Goal: Task Accomplishment & Management: Complete application form

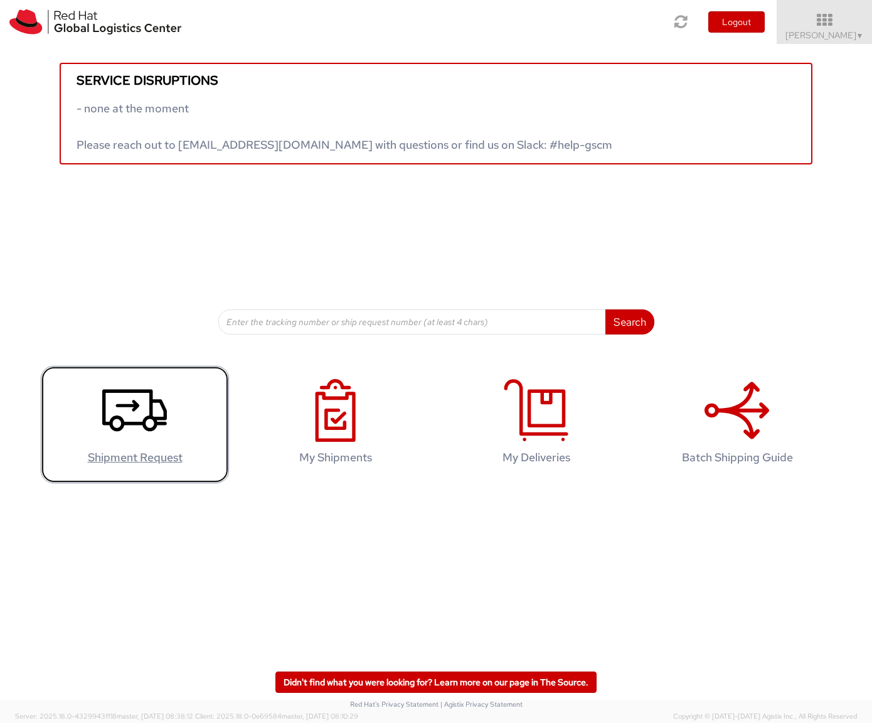
click at [178, 411] on link "Shipment Request" at bounding box center [135, 424] width 188 height 117
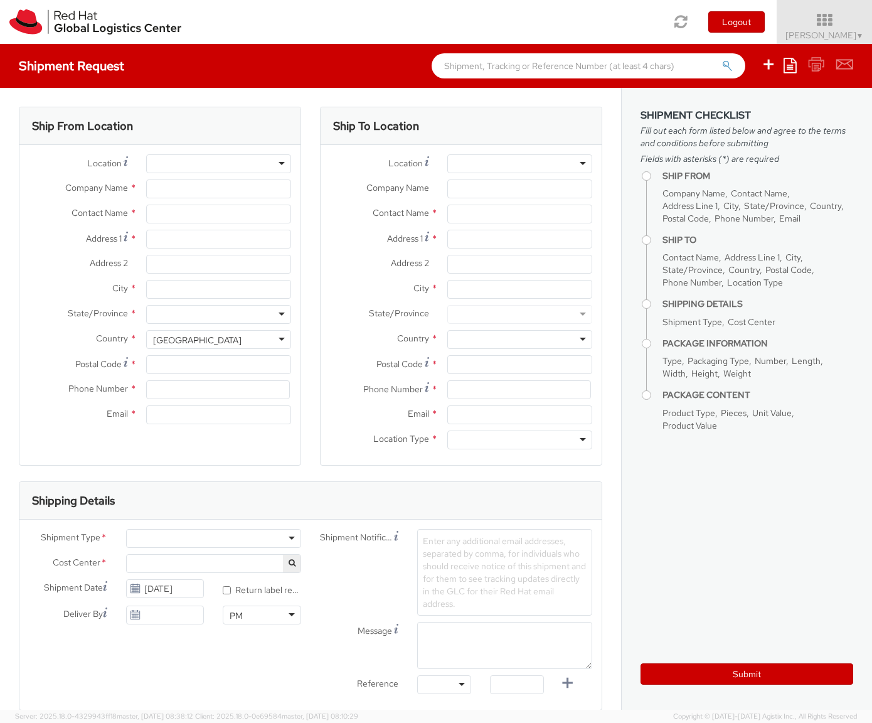
select select
select select "481"
click at [261, 160] on div at bounding box center [218, 163] width 145 height 19
type input "Red Hat"
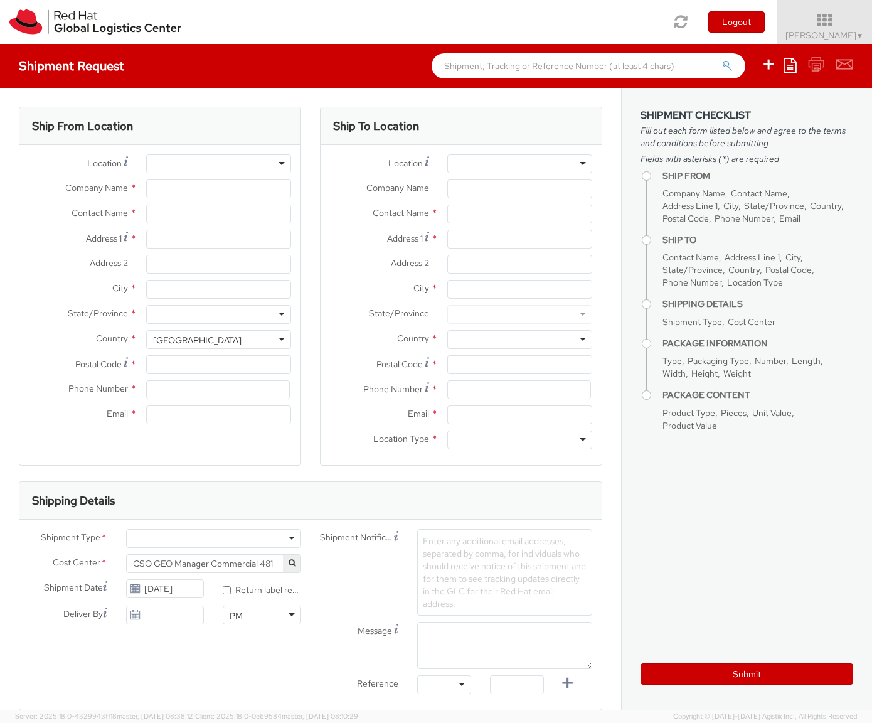
type input "[PERSON_NAME]"
type input "[EMAIL_ADDRESS][DOMAIN_NAME]"
click at [280, 335] on div "[GEOGRAPHIC_DATA]" at bounding box center [218, 339] width 145 height 19
drag, startPoint x: 213, startPoint y: 339, endPoint x: 115, endPoint y: 333, distance: 98.1
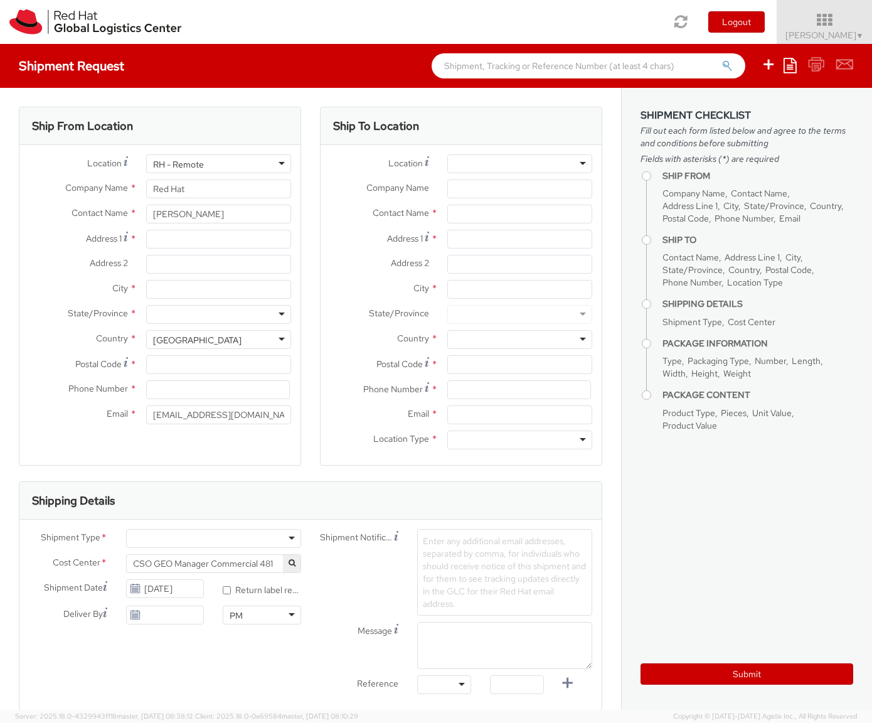
click at [115, 333] on div "Country * [GEOGRAPHIC_DATA] [GEOGRAPHIC_DATA] [GEOGRAPHIC_DATA] [GEOGRAPHIC_DAT…" at bounding box center [159, 339] width 281 height 19
click at [203, 341] on div "[GEOGRAPHIC_DATA]" at bounding box center [197, 340] width 89 height 13
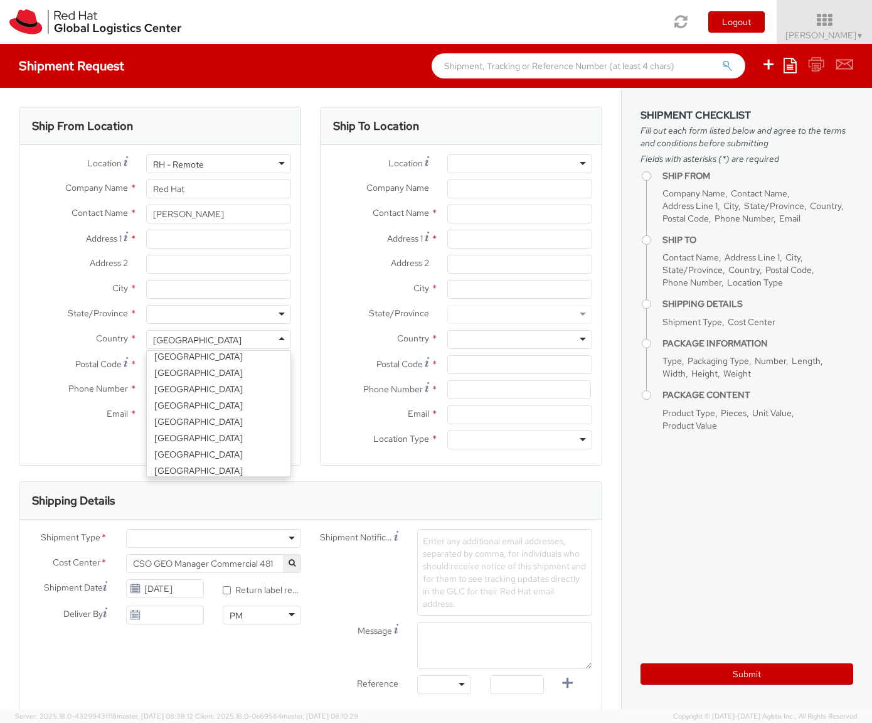
click at [203, 341] on div "[GEOGRAPHIC_DATA]" at bounding box center [197, 340] width 89 height 13
select select "CM"
select select "KGS"
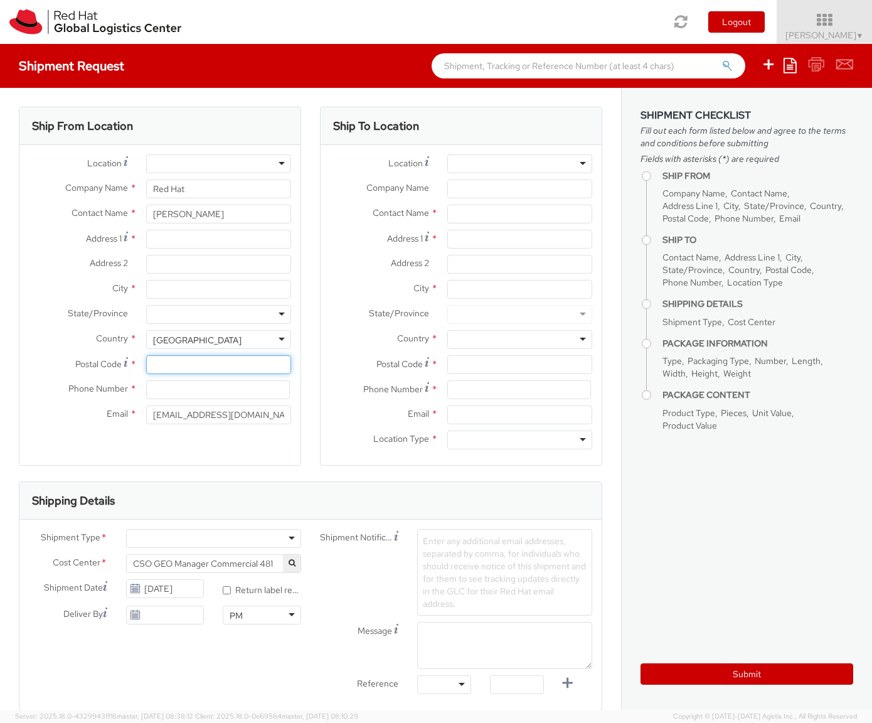
click at [196, 370] on input "Postal Code *" at bounding box center [218, 364] width 145 height 19
type input "76437"
type input "[STREET_ADDRESS]"
type input "Rastatt"
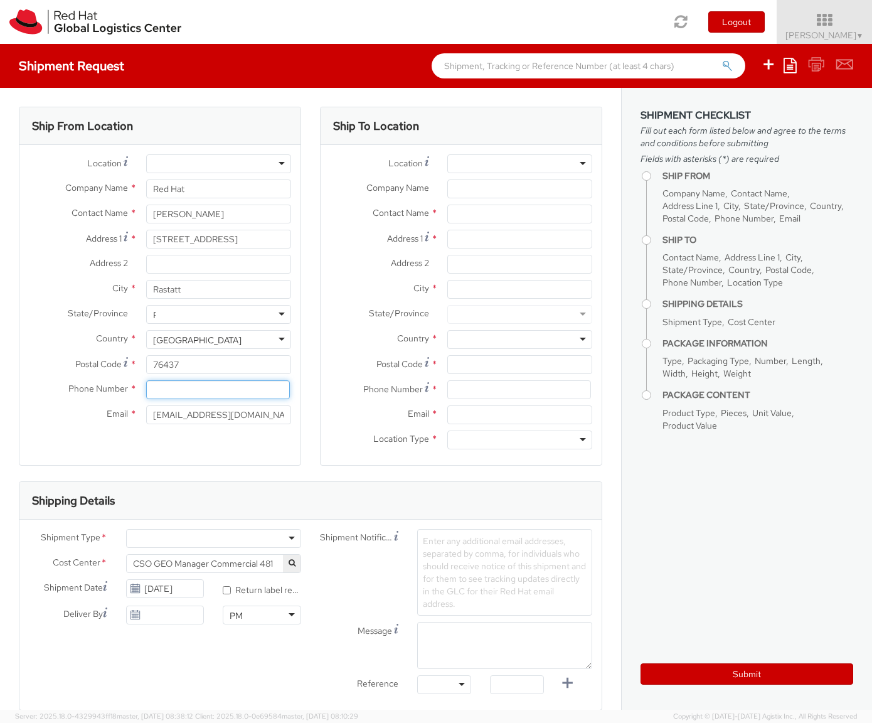
type input "015120346188"
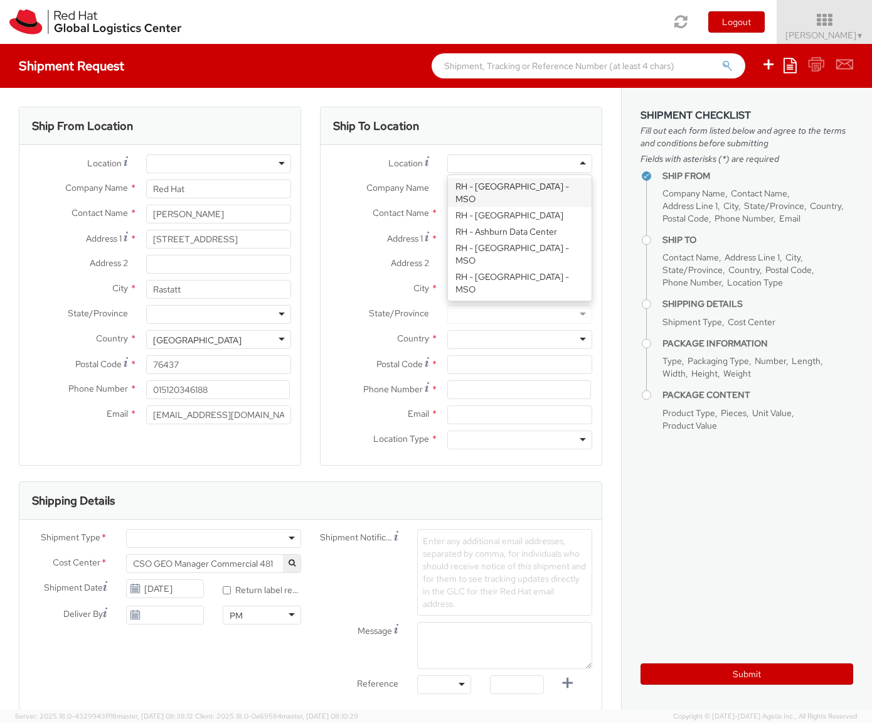
click at [507, 161] on div at bounding box center [520, 163] width 145 height 19
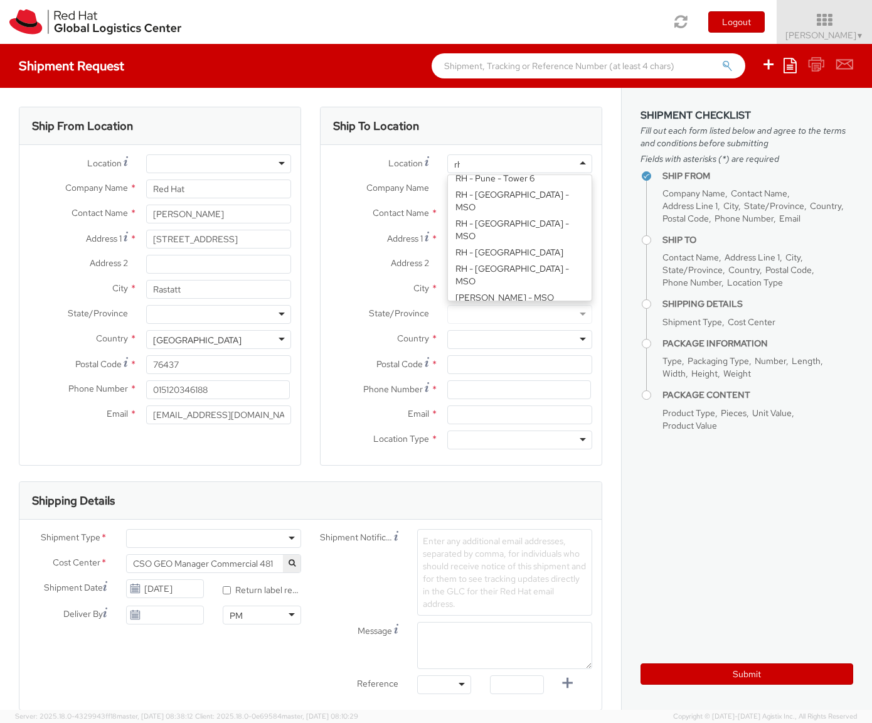
type input "r"
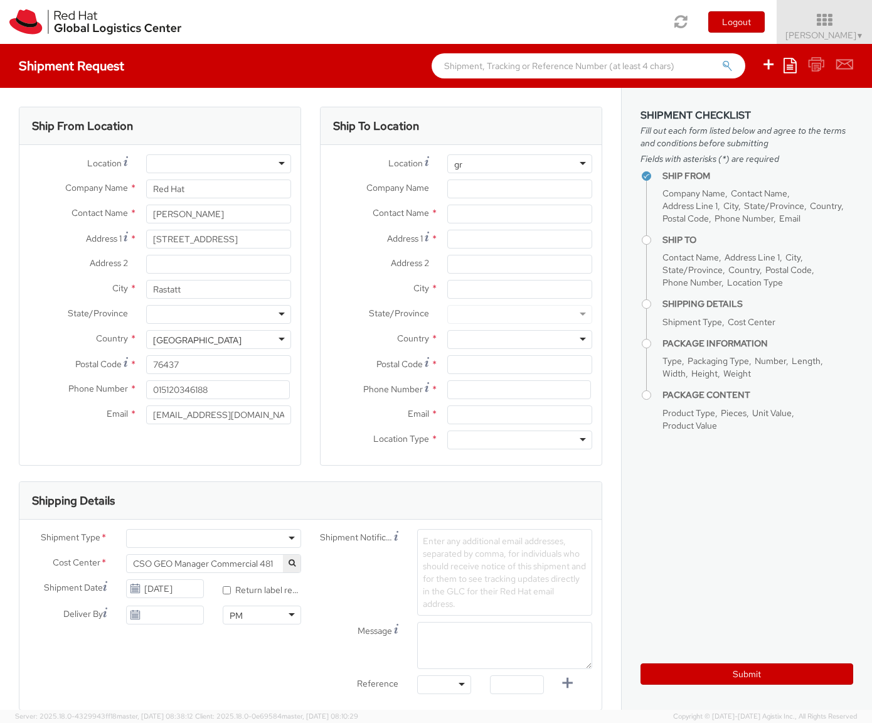
type input "g"
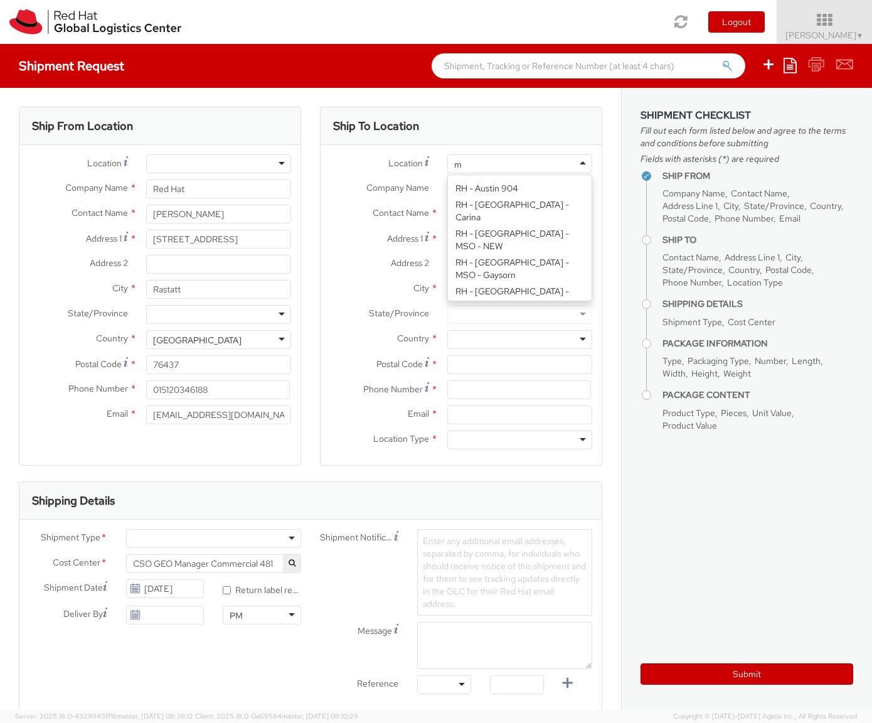
scroll to position [3, 0]
type input "mu"
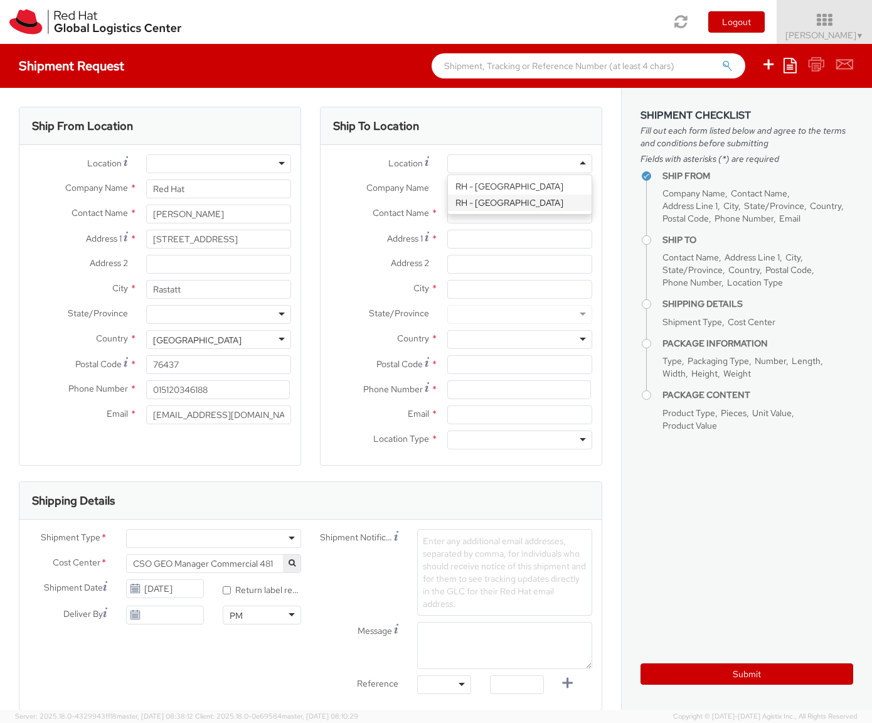
type input "Red Hat GmbH"
type input "[PERSON_NAME]-Ring 12"
type input "Technopark II"
type input "[GEOGRAPHIC_DATA]"
type input "85630"
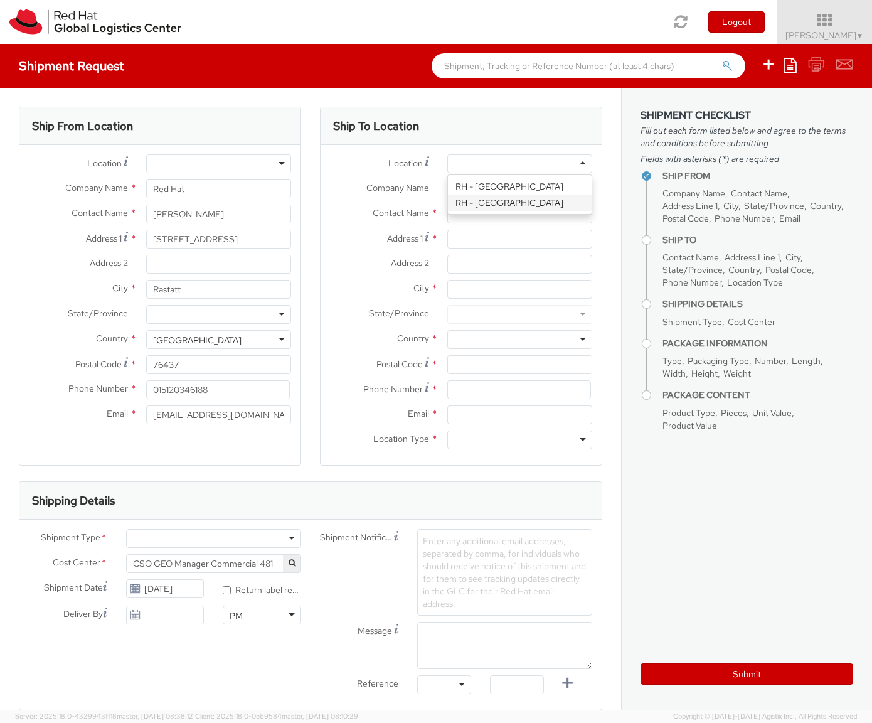
type input "49 89 205071 0"
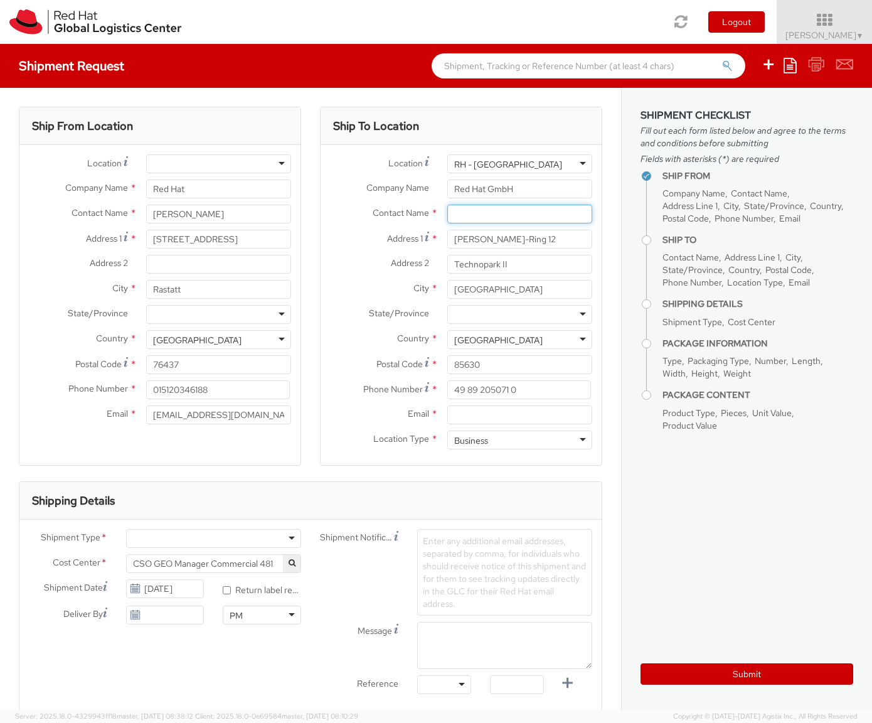
click at [494, 219] on input "text" at bounding box center [520, 214] width 145 height 19
type input "[PERSON_NAME]"
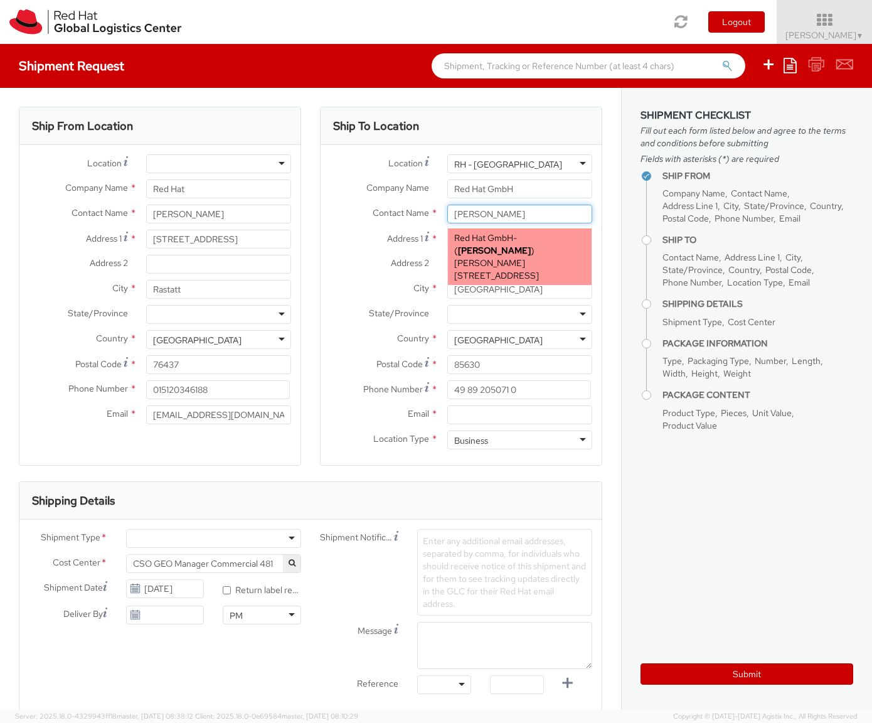
click at [500, 261] on span "[PERSON_NAME][STREET_ADDRESS]" at bounding box center [496, 269] width 85 height 24
type input "4989205071165"
type input "[EMAIL_ADDRESS][DOMAIN_NAME]"
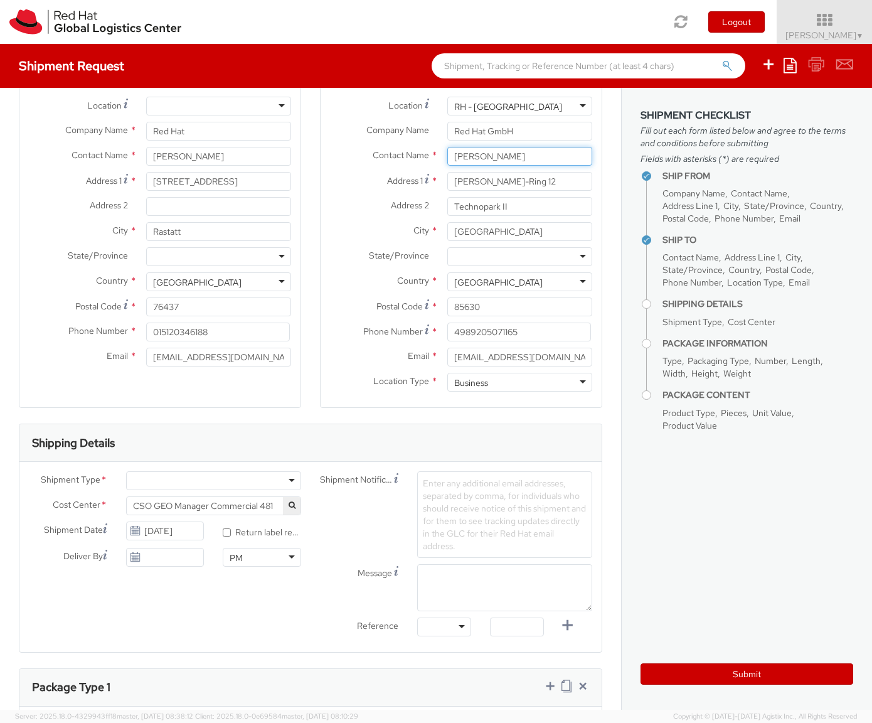
scroll to position [58, 0]
type input "[PERSON_NAME]"
click at [290, 480] on div at bounding box center [213, 480] width 175 height 19
click at [494, 525] on span "Enter any additional email addresses, separated by comma, for individuals who s…" at bounding box center [504, 514] width 163 height 74
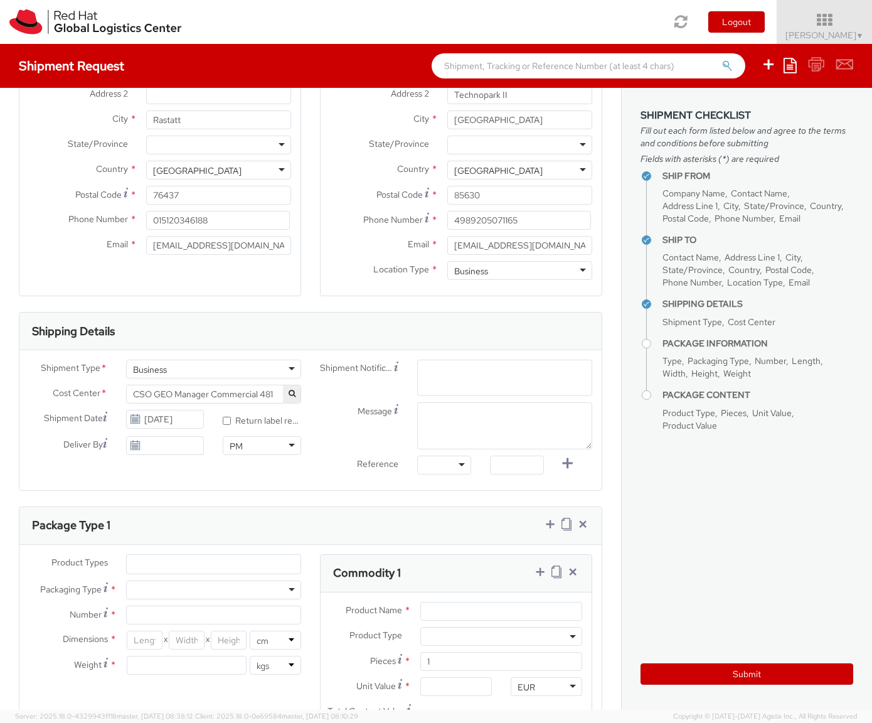
scroll to position [173, 0]
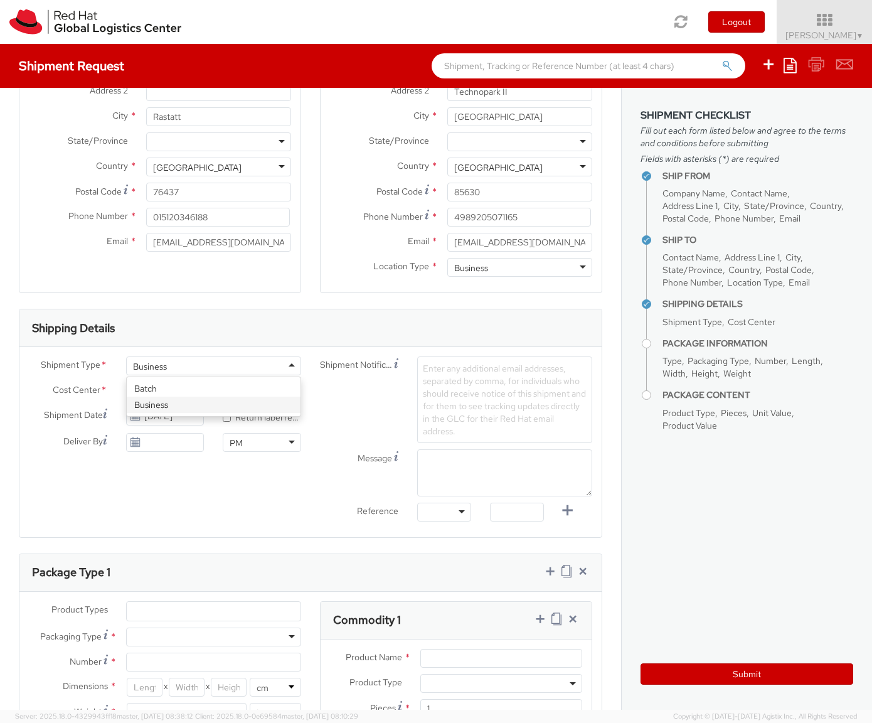
click at [289, 363] on div "Business" at bounding box center [213, 366] width 175 height 19
click at [220, 410] on div "Shipment Type * Business Business Batch Business Cost Center * CSO GEO Manager …" at bounding box center [164, 408] width 291 height 102
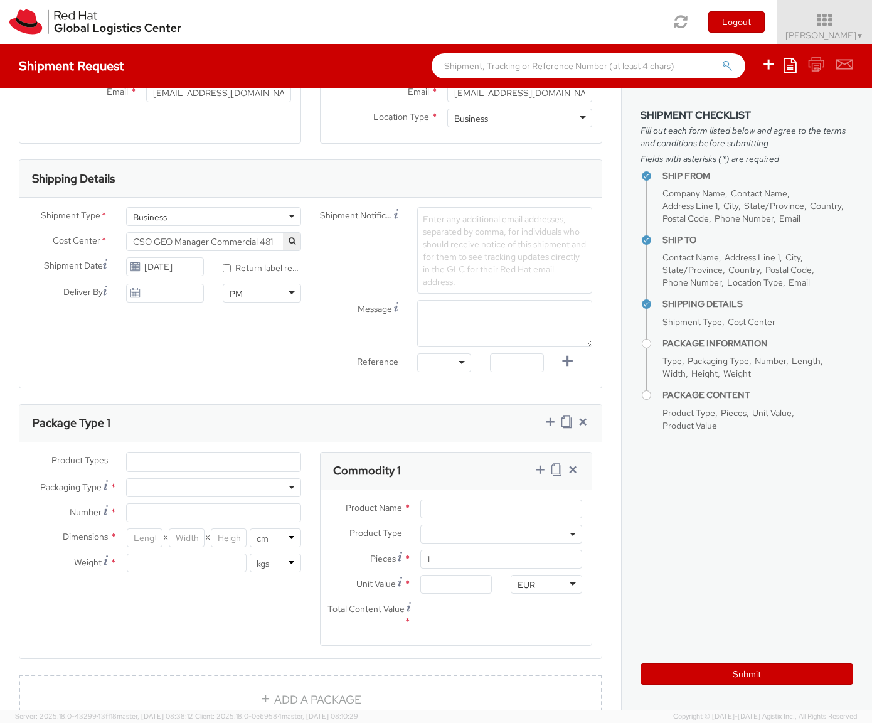
scroll to position [323, 0]
click at [172, 490] on div at bounding box center [213, 487] width 175 height 19
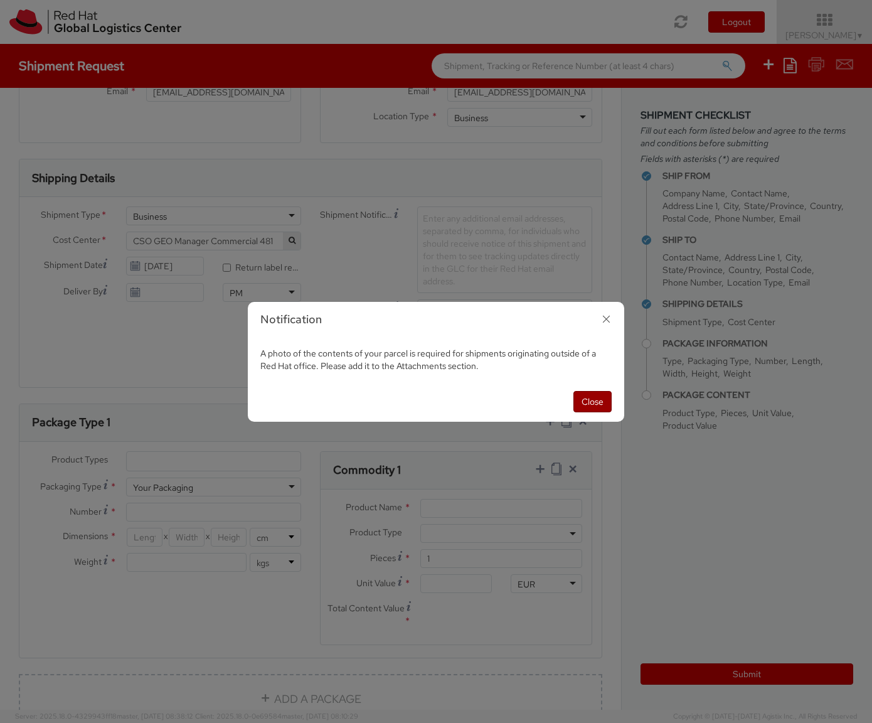
click at [591, 404] on button "Close" at bounding box center [593, 401] width 38 height 21
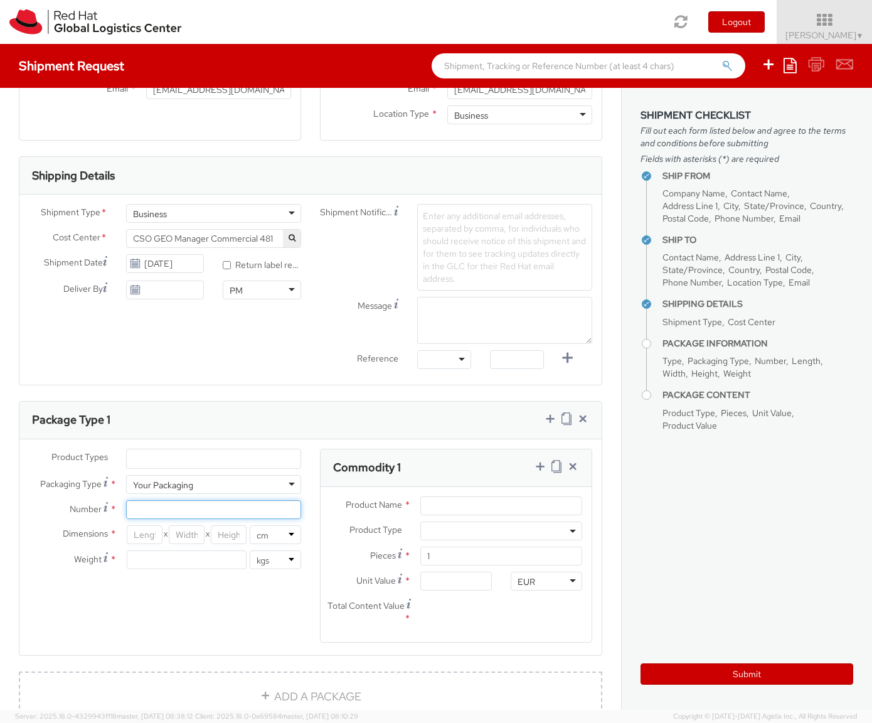
click at [179, 510] on input "Number *" at bounding box center [213, 509] width 175 height 19
type input "1"
click at [156, 533] on input "number" at bounding box center [145, 535] width 36 height 19
type input "10"
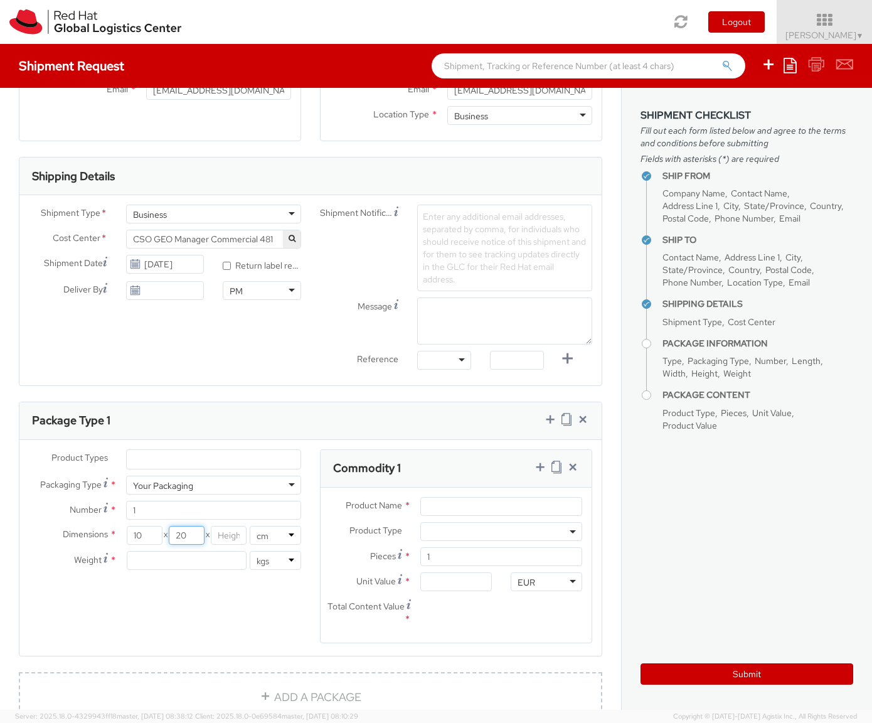
type input "20"
type input "30"
click at [165, 554] on input "number" at bounding box center [187, 560] width 121 height 19
type input "1"
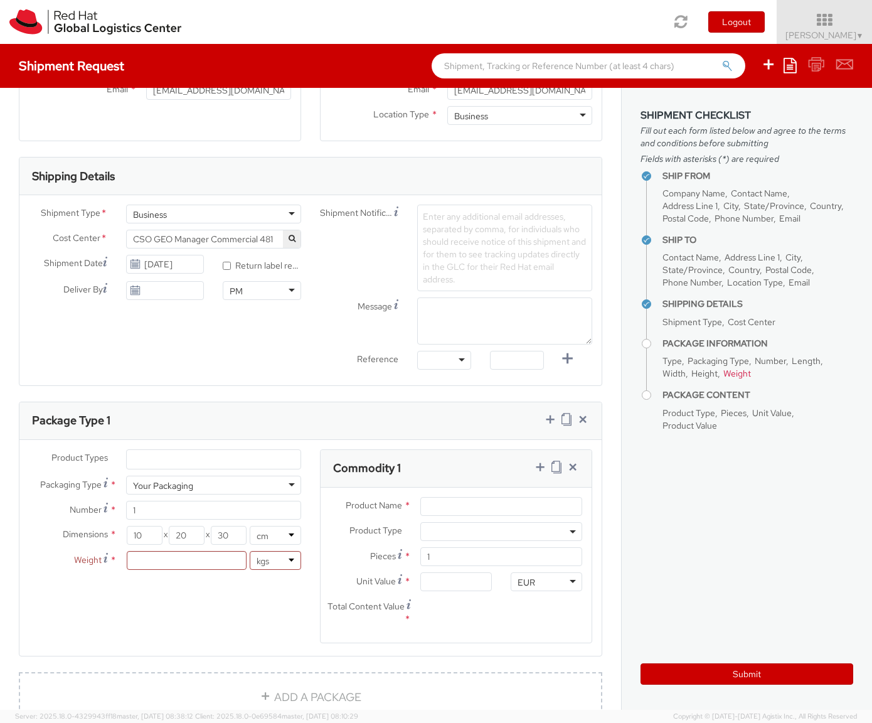
click at [207, 606] on div "Product Types * Documents Docking Station Laptop Monitor Other Hardware Server …" at bounding box center [310, 554] width 582 height 210
click at [445, 505] on input "Product Name *" at bounding box center [502, 506] width 162 height 19
type input "iphone 15"
click at [478, 535] on span at bounding box center [502, 531] width 162 height 19
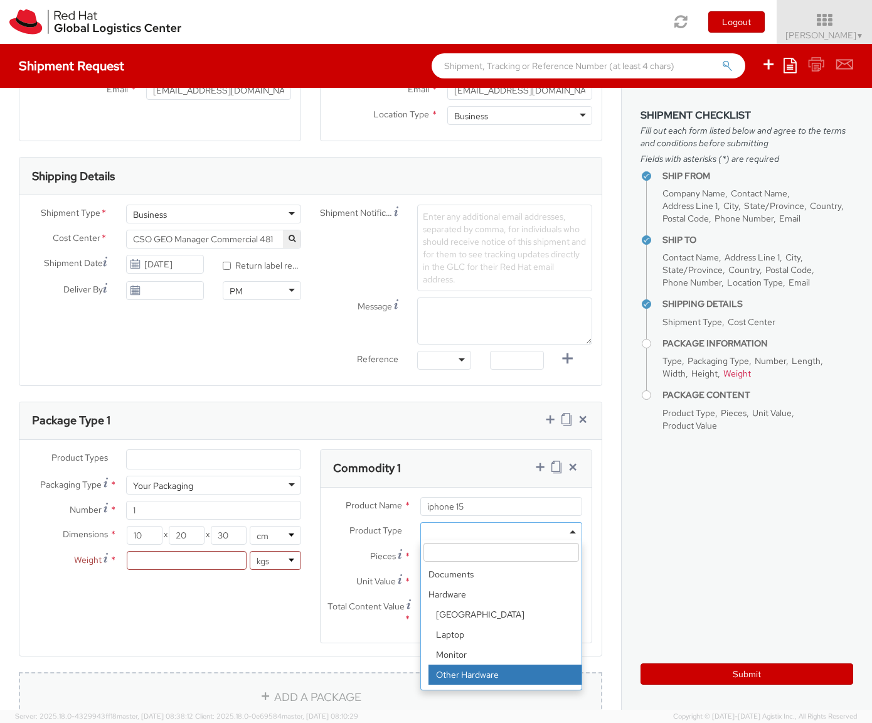
select select "HARD_OTHER"
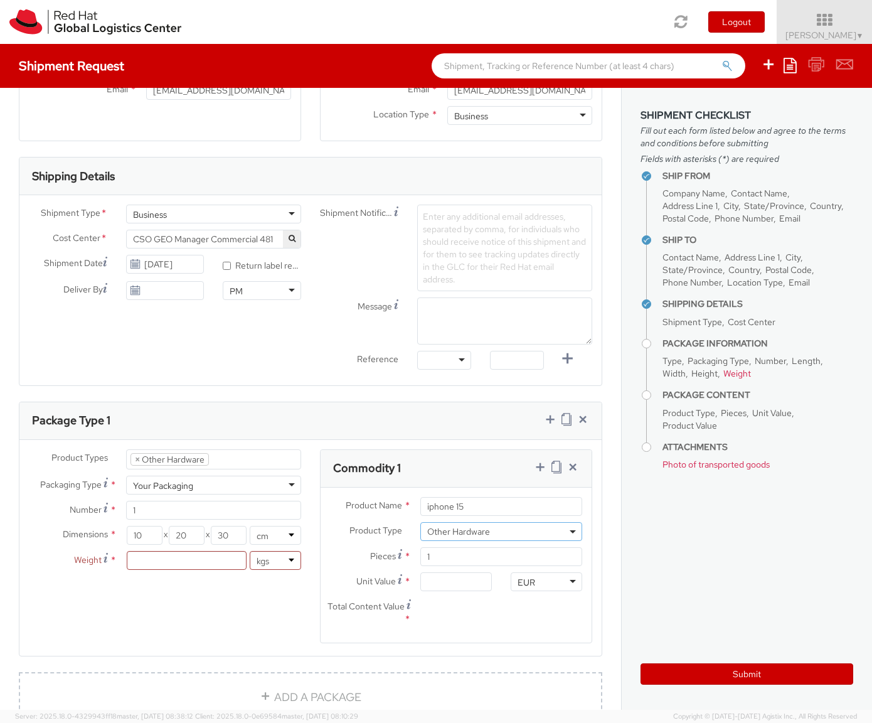
scroll to position [63, 0]
click at [458, 586] on input "Unit Value *" at bounding box center [457, 581] width 72 height 19
drag, startPoint x: 460, startPoint y: 585, endPoint x: 416, endPoint y: 584, distance: 43.9
click at [416, 584] on div at bounding box center [456, 581] width 90 height 19
type input "3.00"
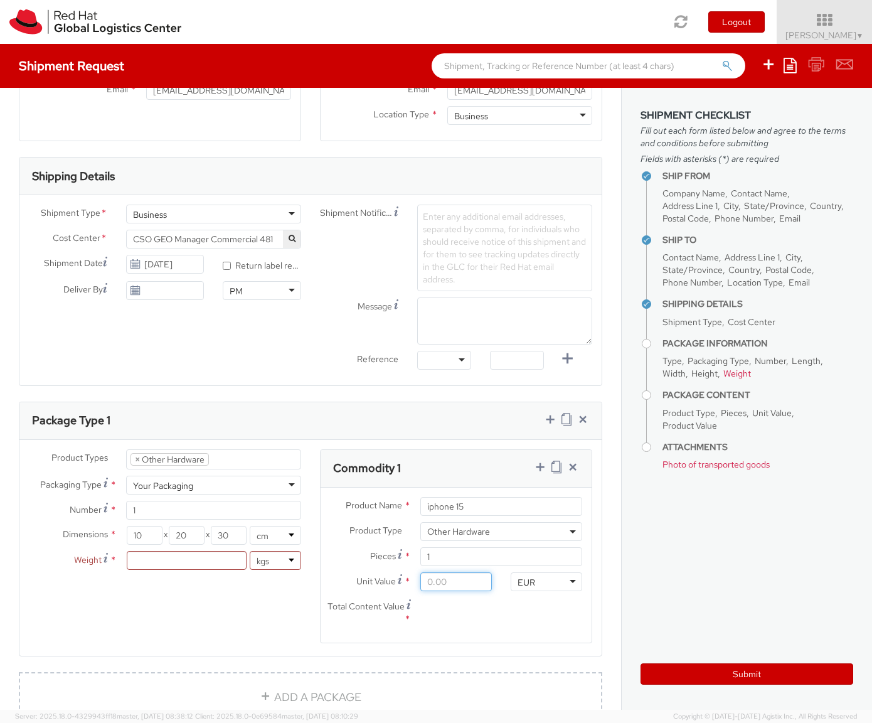
type input "3.00"
type input "30.00"
type input "300.00"
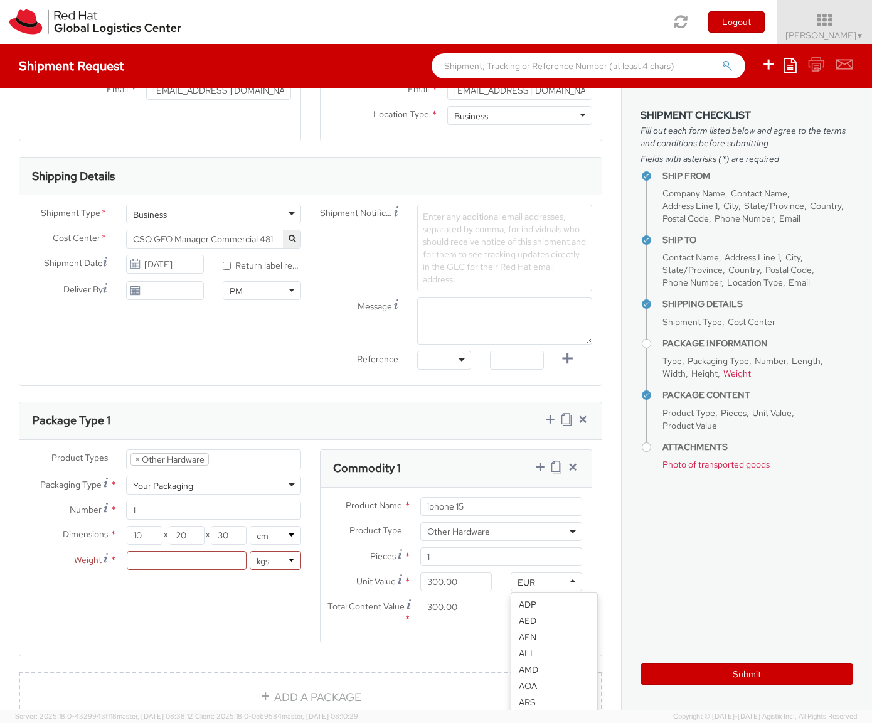
scroll to position [651, 0]
click at [427, 649] on agx-form-section "Commodity 1 Product Name * iphone 15 Product Type * Documents Docking Station L…" at bounding box center [456, 554] width 291 height 210
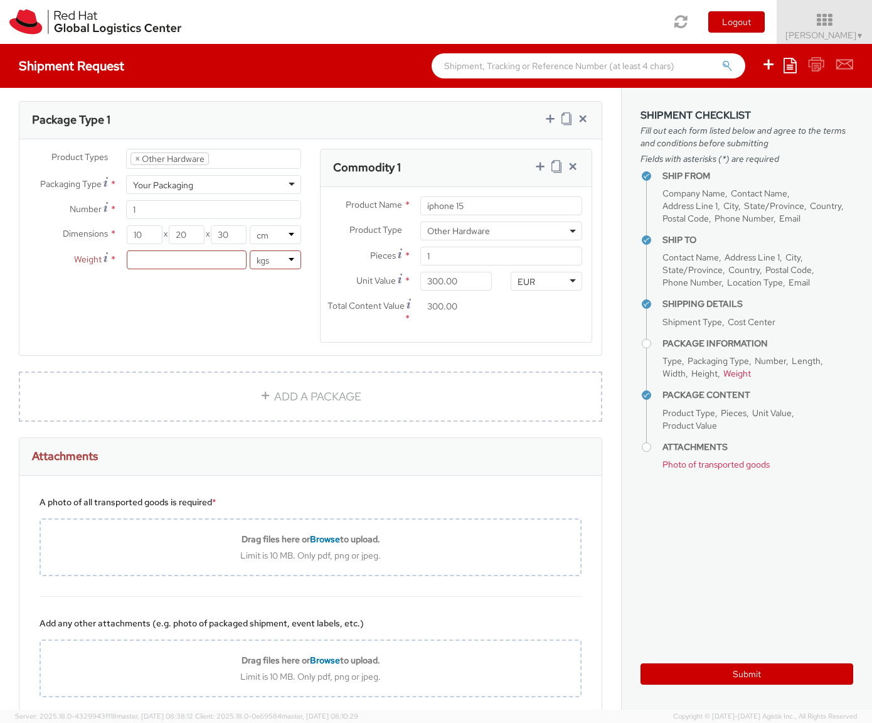
scroll to position [641, 0]
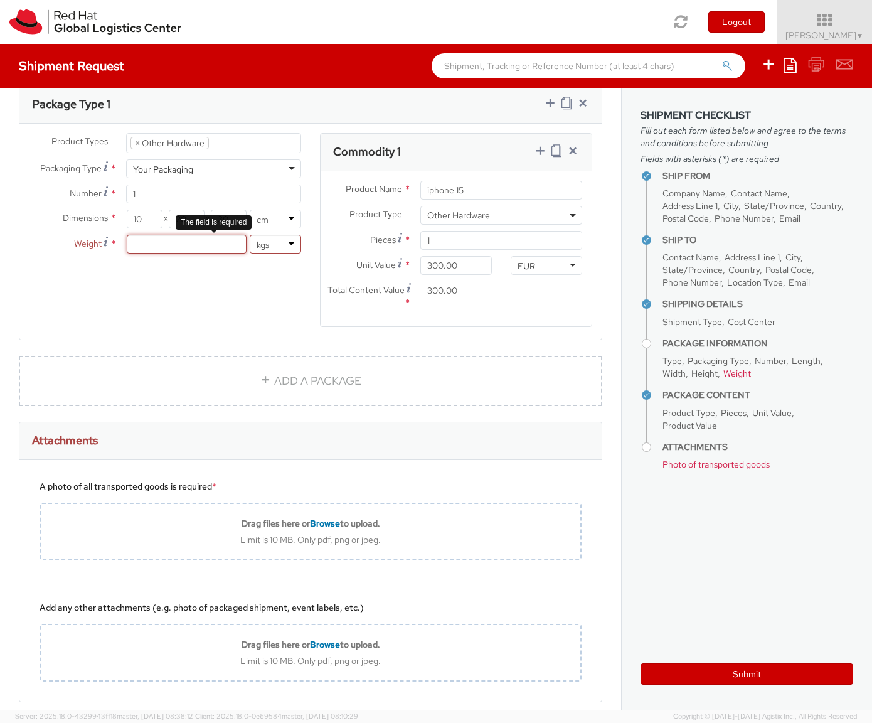
click at [178, 247] on input "number" at bounding box center [187, 244] width 121 height 19
type input "1"
click at [218, 290] on div "Product Types * Documents Docking Station Laptop Monitor Other Hardware Server …" at bounding box center [310, 238] width 582 height 210
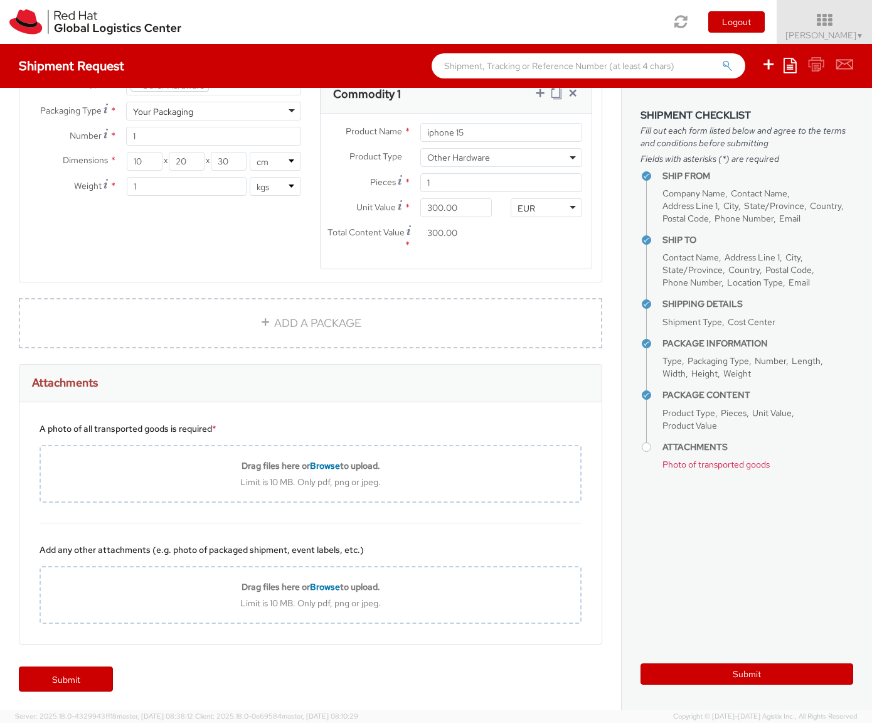
scroll to position [699, 0]
click at [94, 679] on link "Submit" at bounding box center [66, 678] width 94 height 25
click at [665, 669] on button "Submit" at bounding box center [747, 673] width 213 height 21
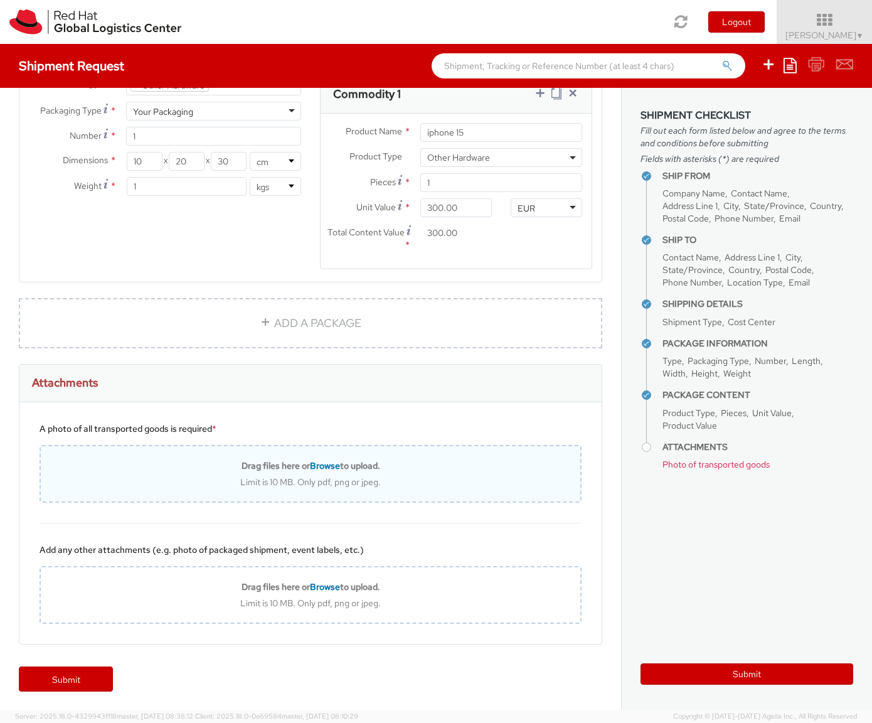
click at [322, 464] on span "Browse" at bounding box center [325, 465] width 30 height 11
type input "C:\fakepath\IMG_0509.JPG"
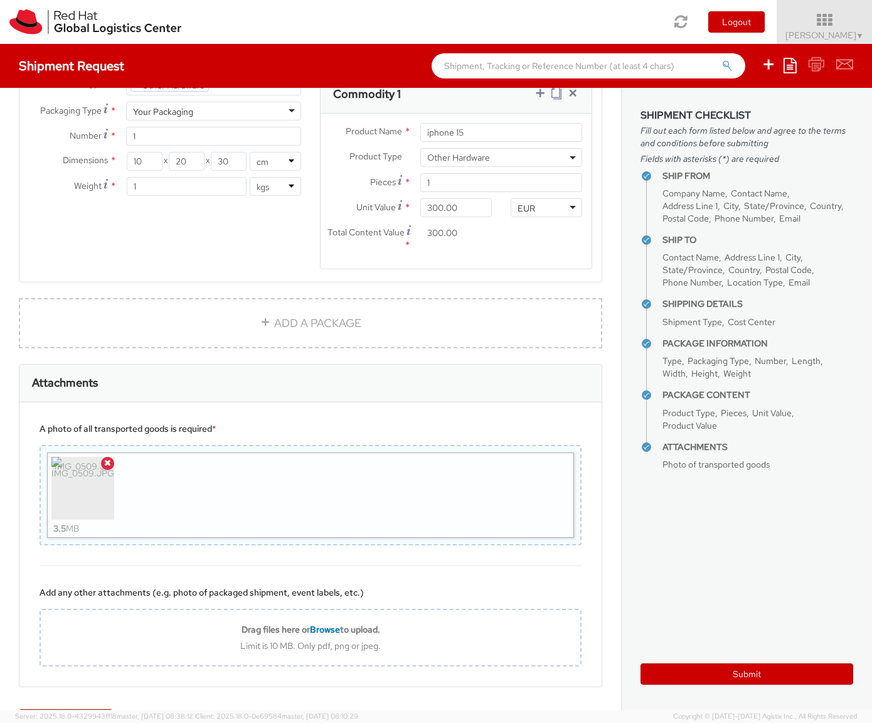
scroll to position [742, 0]
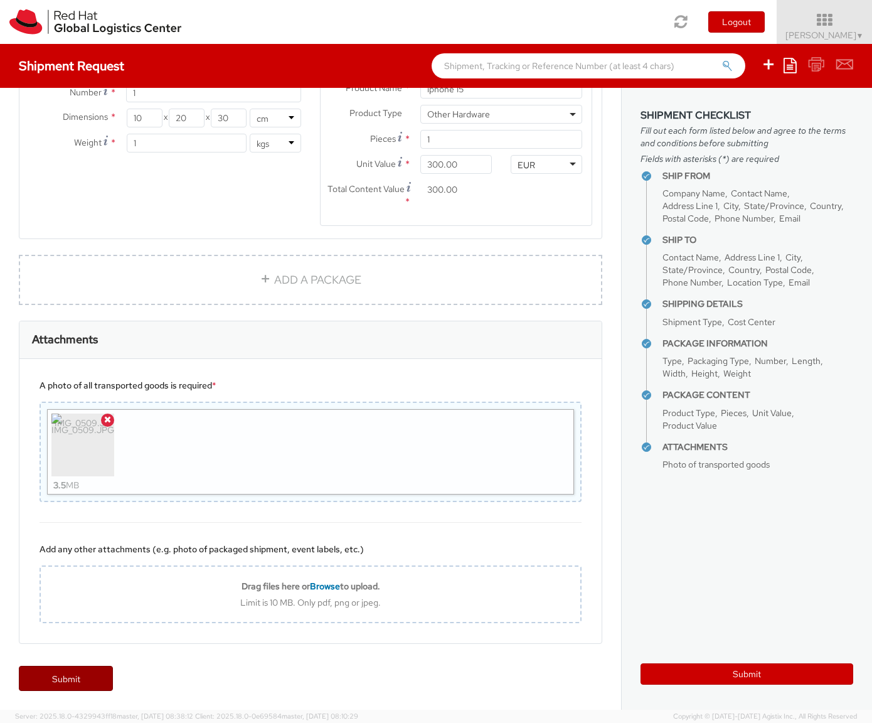
click at [54, 679] on link "Submit" at bounding box center [66, 678] width 94 height 25
